Goal: Transaction & Acquisition: Purchase product/service

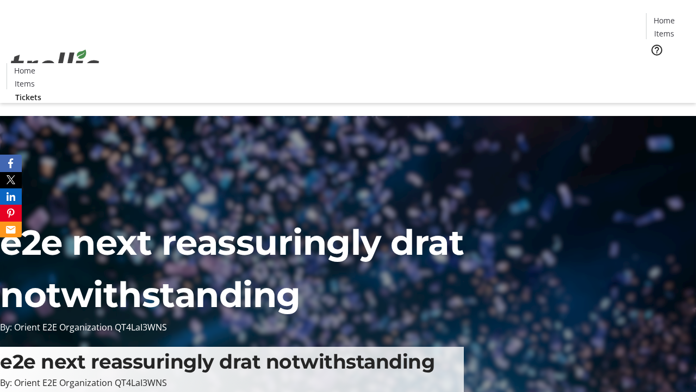
click at [655, 63] on span "Tickets" at bounding box center [668, 68] width 26 height 11
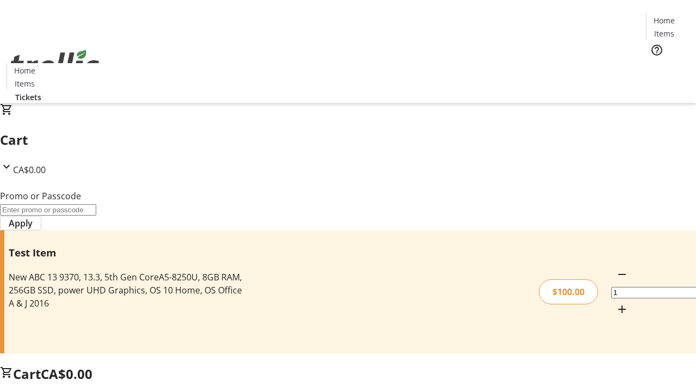
type input "FLAT"
